Goal: Find specific page/section: Find specific page/section

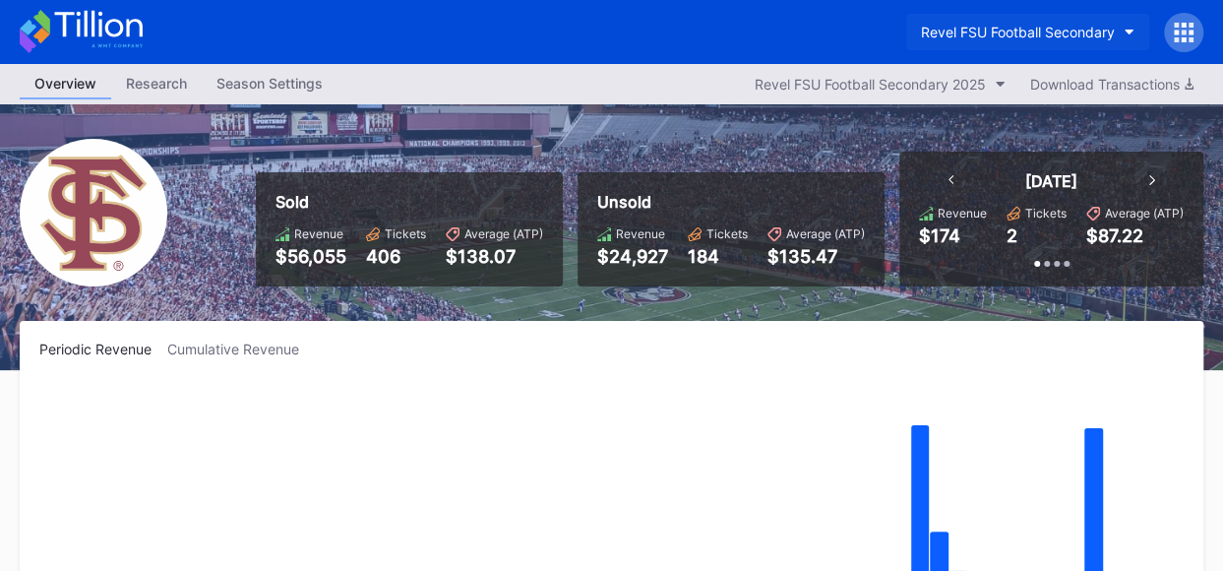
click at [1121, 27] on button "Revel FSU Football Secondary" at bounding box center [1027, 32] width 243 height 36
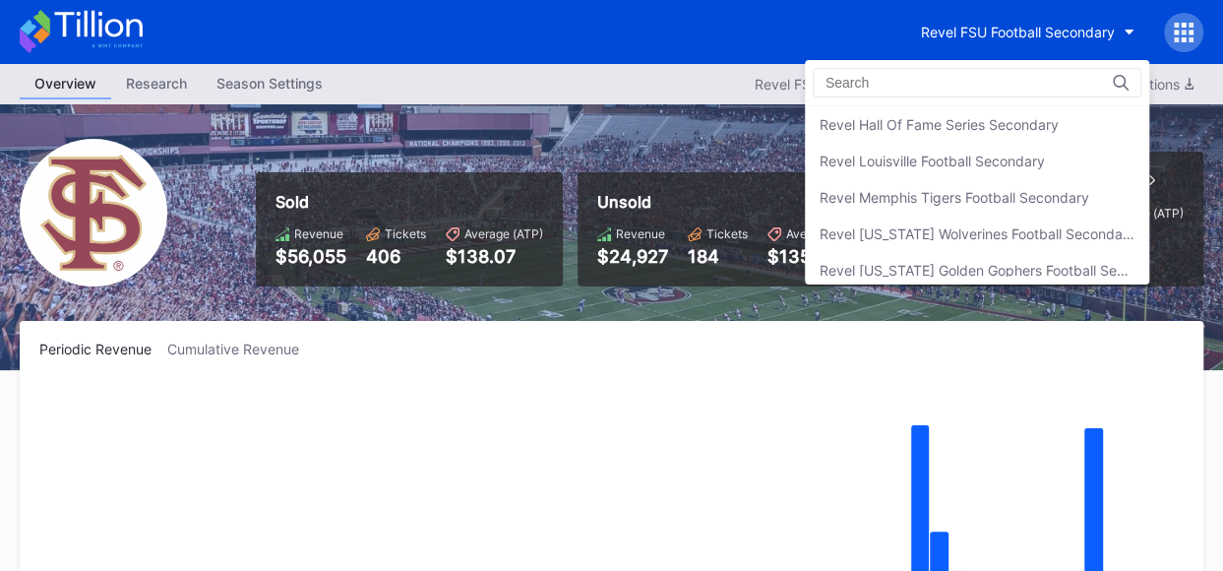
scroll to position [400, 0]
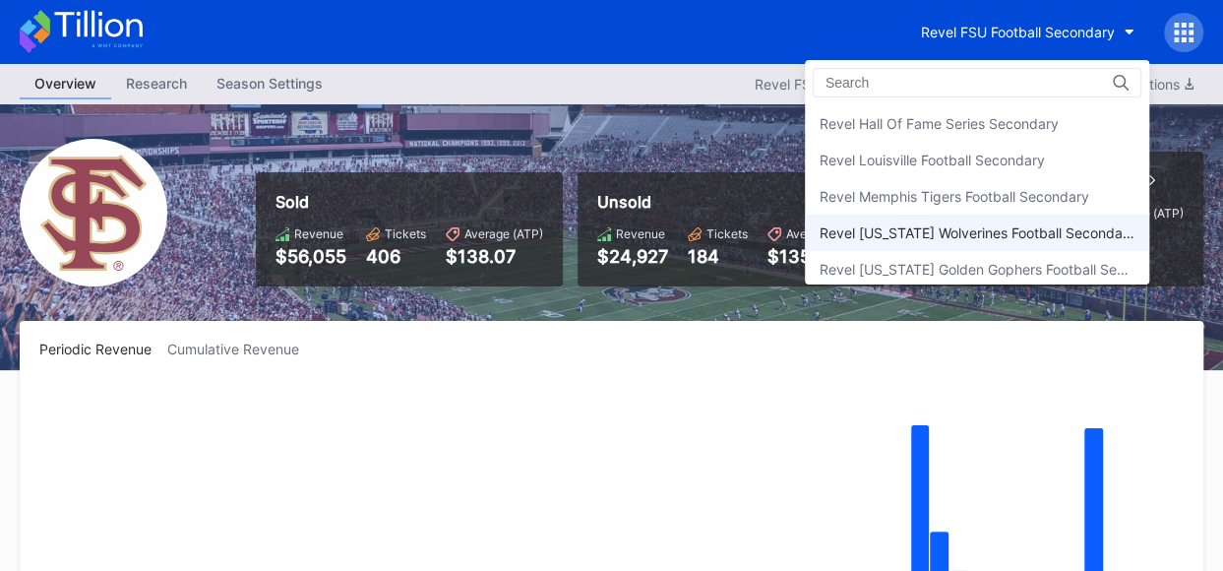
click at [962, 241] on div "Revel [US_STATE] Wolverines Football Secondary" at bounding box center [977, 232] width 344 height 36
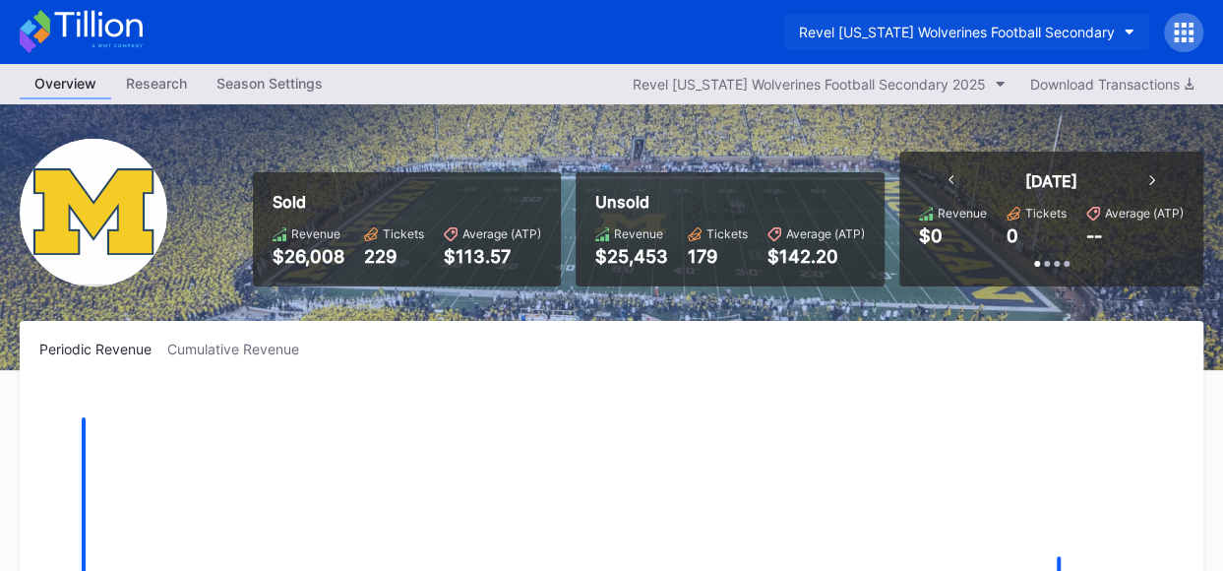
click at [1129, 26] on button "Revel [US_STATE] Wolverines Football Secondary" at bounding box center [966, 32] width 365 height 36
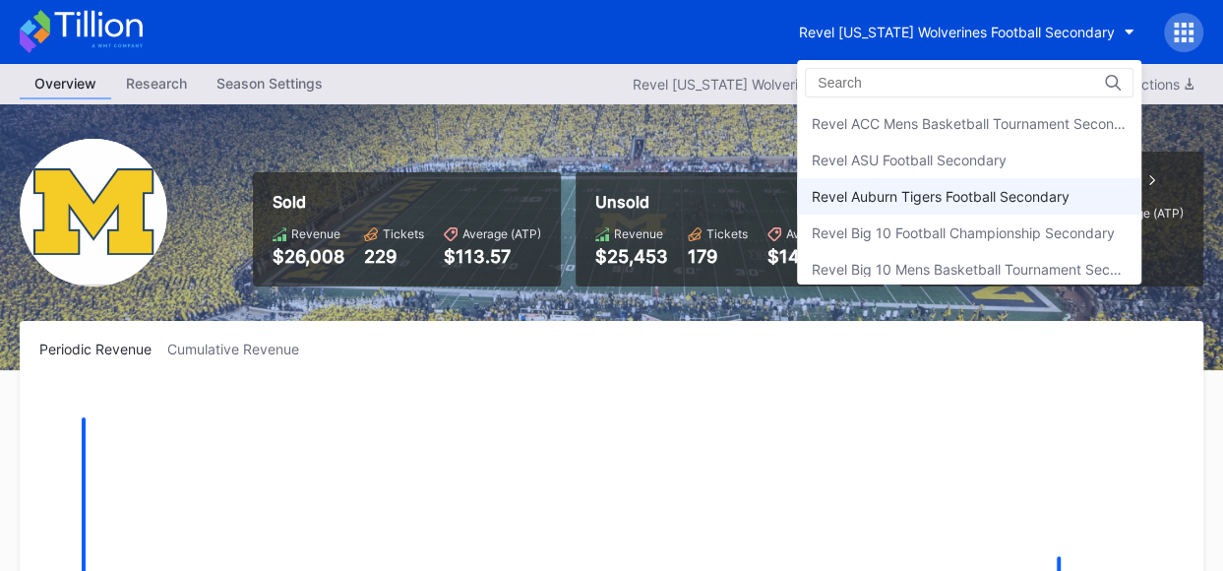
click at [992, 188] on div "Revel Auburn Tigers Football Secondary" at bounding box center [940, 196] width 258 height 17
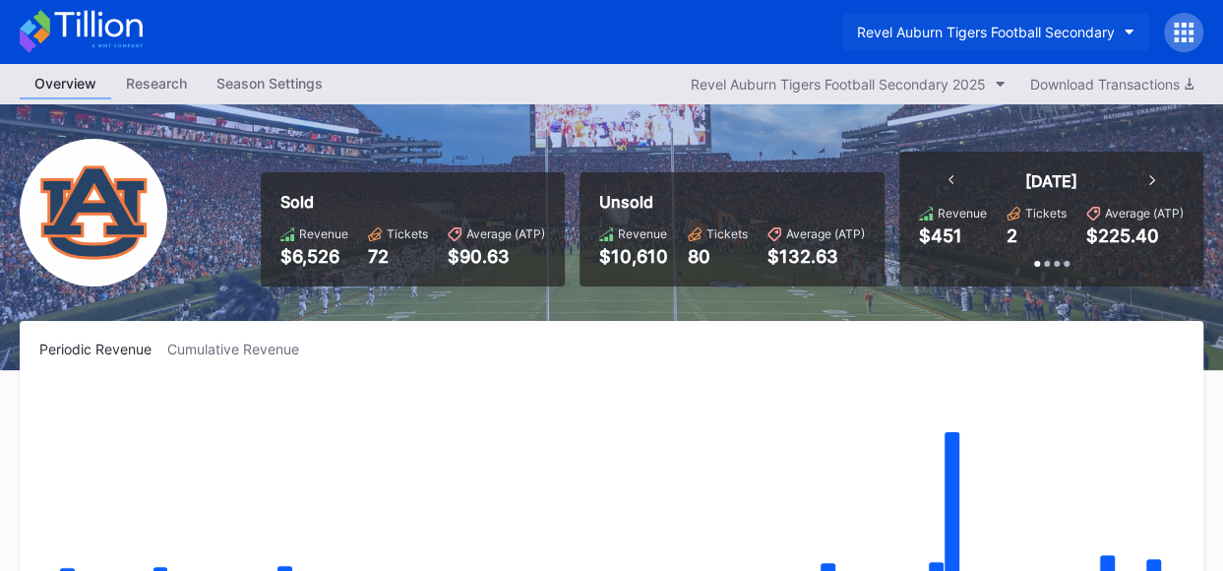
click at [1123, 30] on button "Revel Auburn Tigers Football Secondary" at bounding box center [995, 32] width 307 height 36
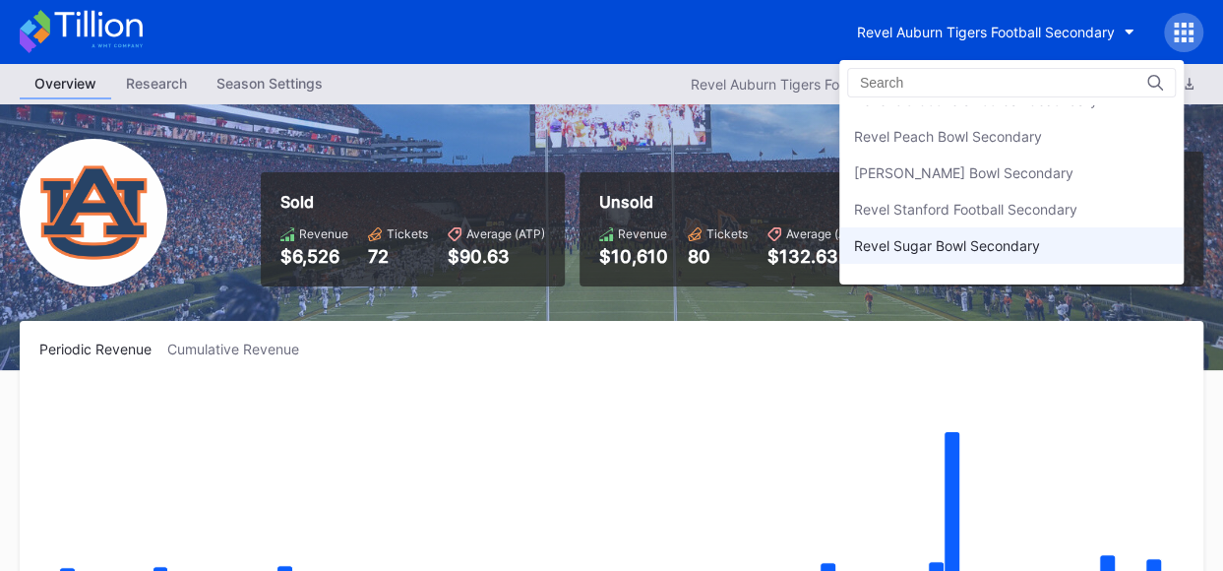
scroll to position [685, 0]
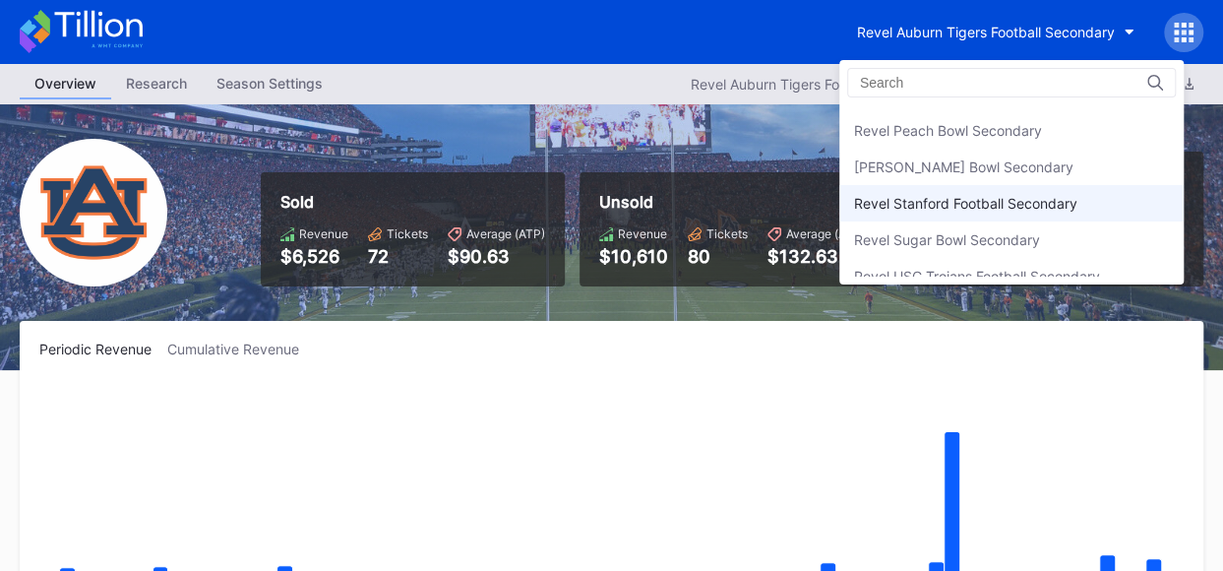
click at [1019, 207] on div "Revel Stanford Football Secondary" at bounding box center [1011, 203] width 344 height 36
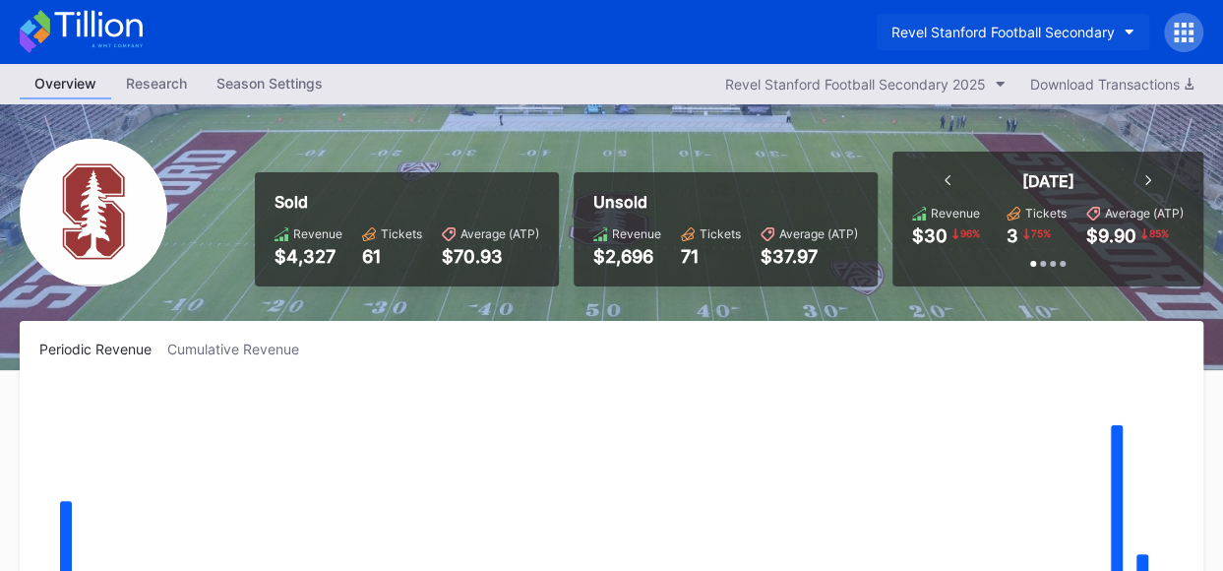
click at [1126, 25] on button "Revel Stanford Football Secondary" at bounding box center [1012, 32] width 272 height 36
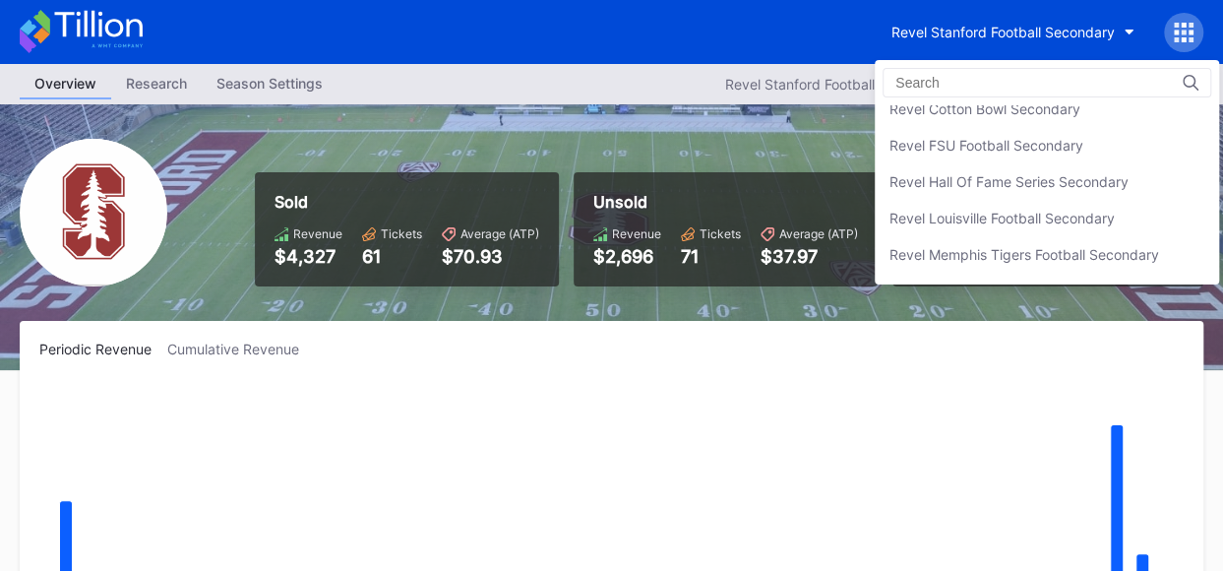
scroll to position [336, 0]
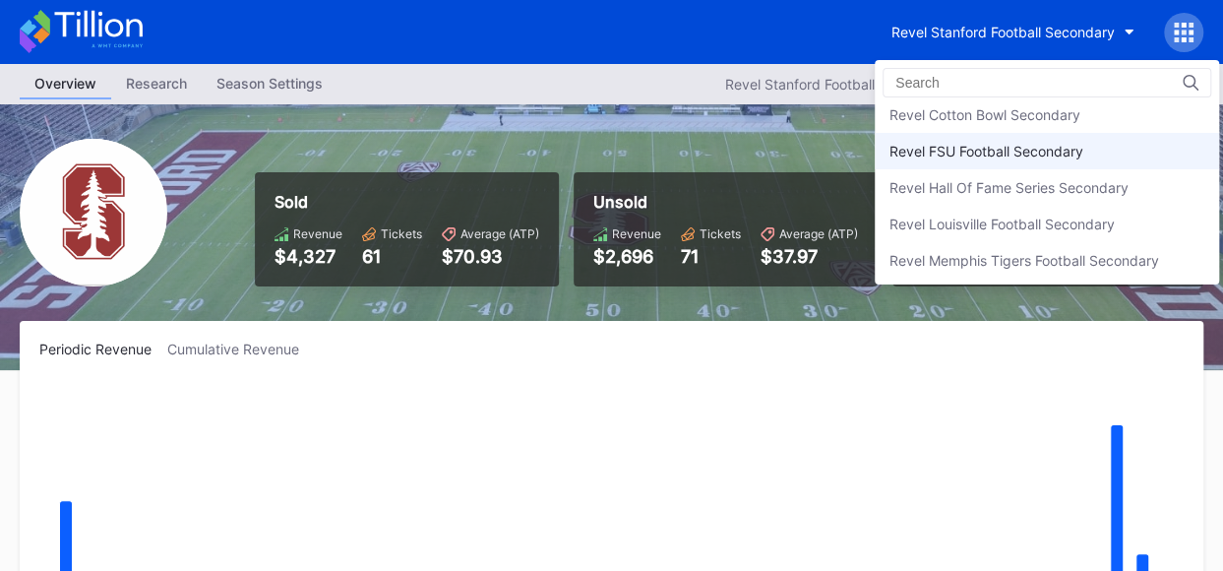
click at [1082, 154] on div "Revel FSU Football Secondary" at bounding box center [1046, 151] width 344 height 36
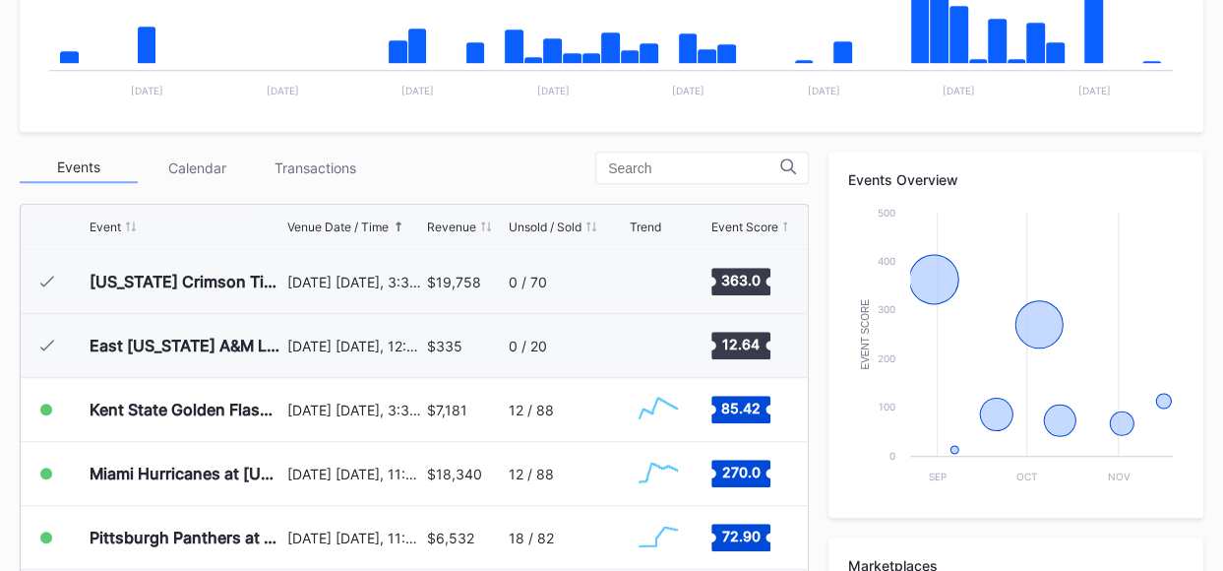
scroll to position [490, 0]
